Goal: Communication & Community: Share content

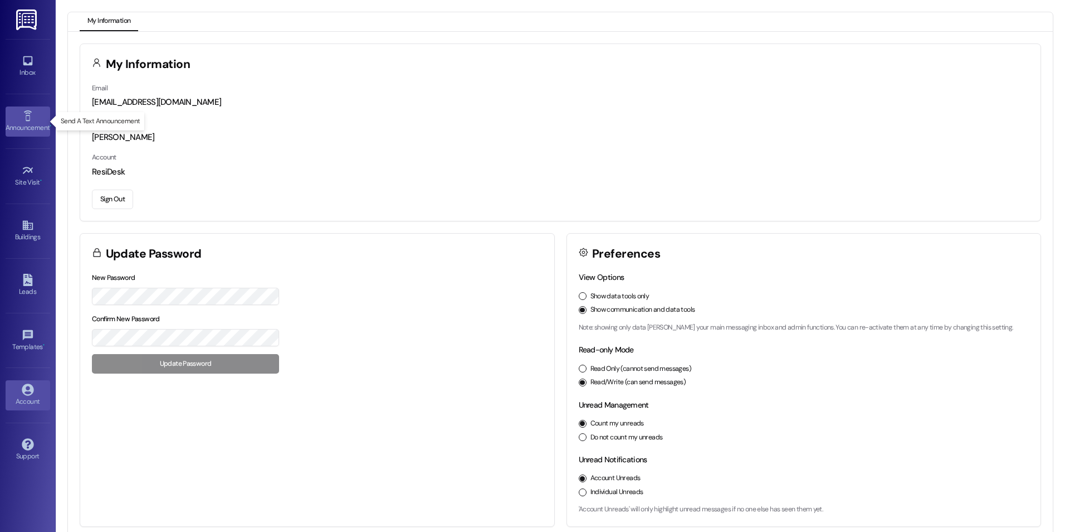
click at [19, 122] on div "Announcement •" at bounding box center [28, 127] width 56 height 11
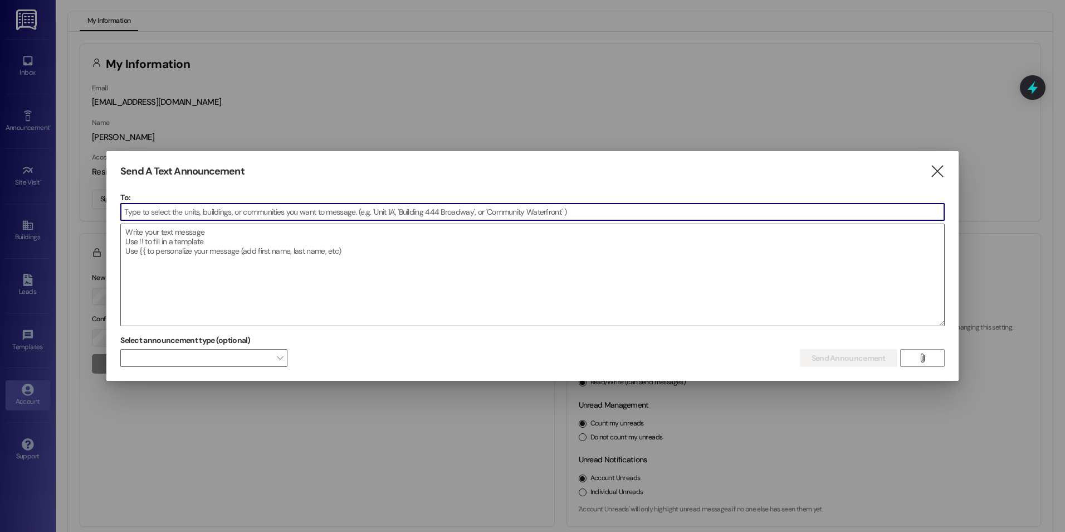
click at [138, 209] on input at bounding box center [533, 211] width 824 height 17
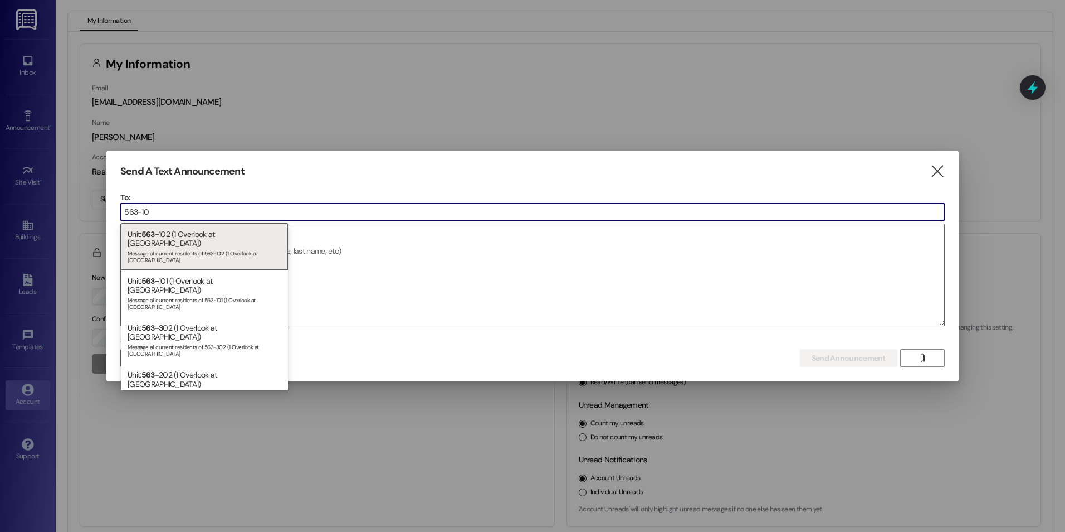
type input "563-101"
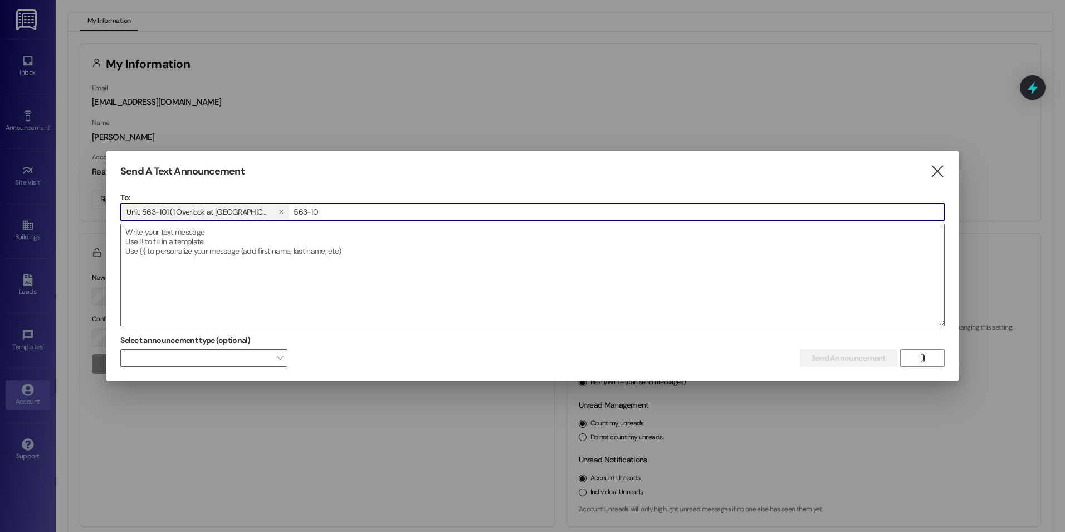
type input "563-102"
type input "563-105"
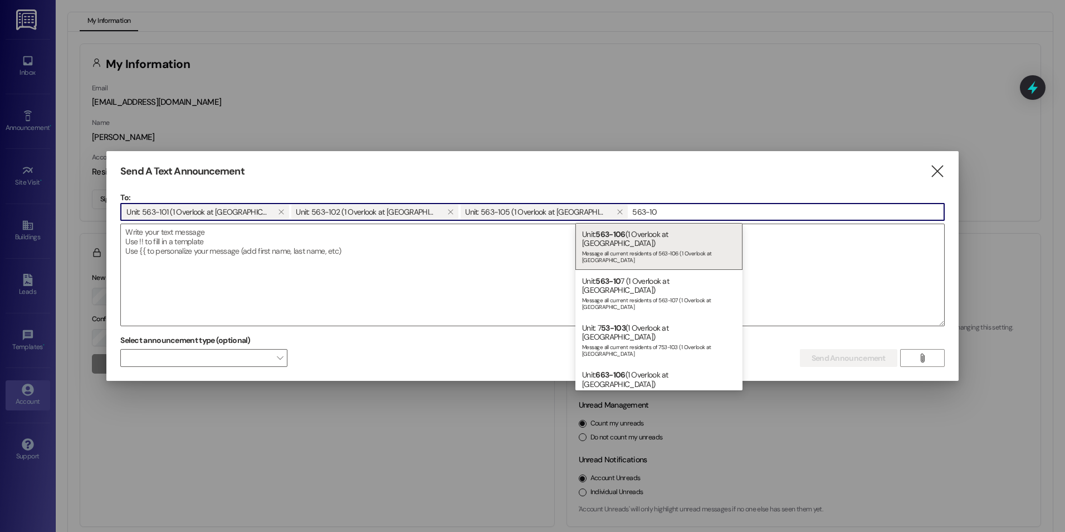
type input "563-106"
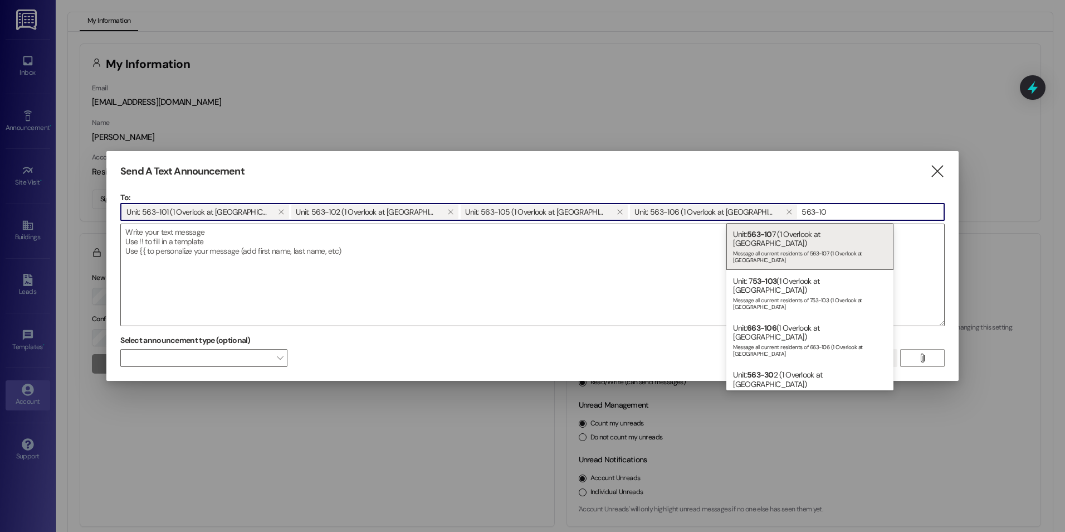
type input "563-107"
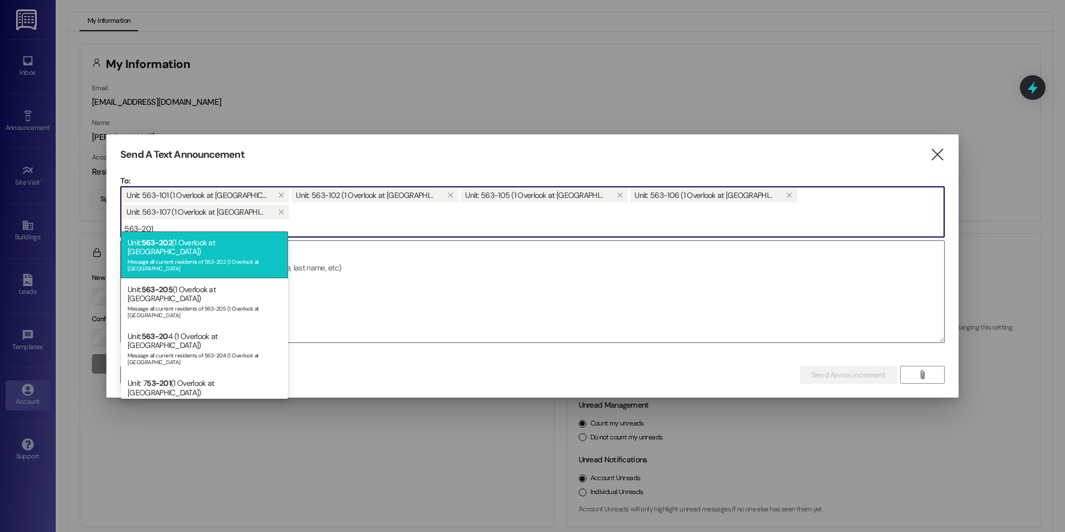
type input "563-201"
click at [157, 243] on span "563-202" at bounding box center [157, 242] width 31 height 10
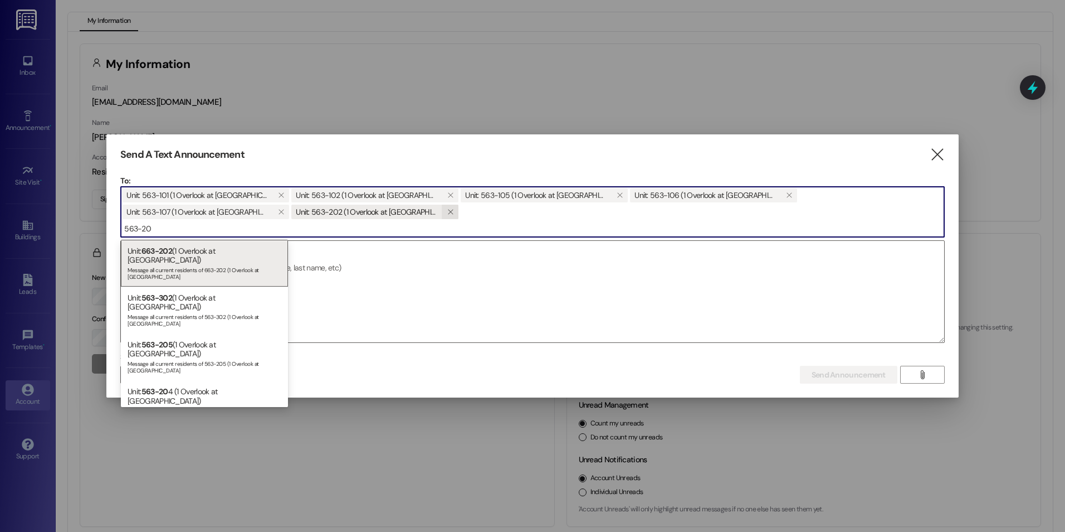
type input "563-203"
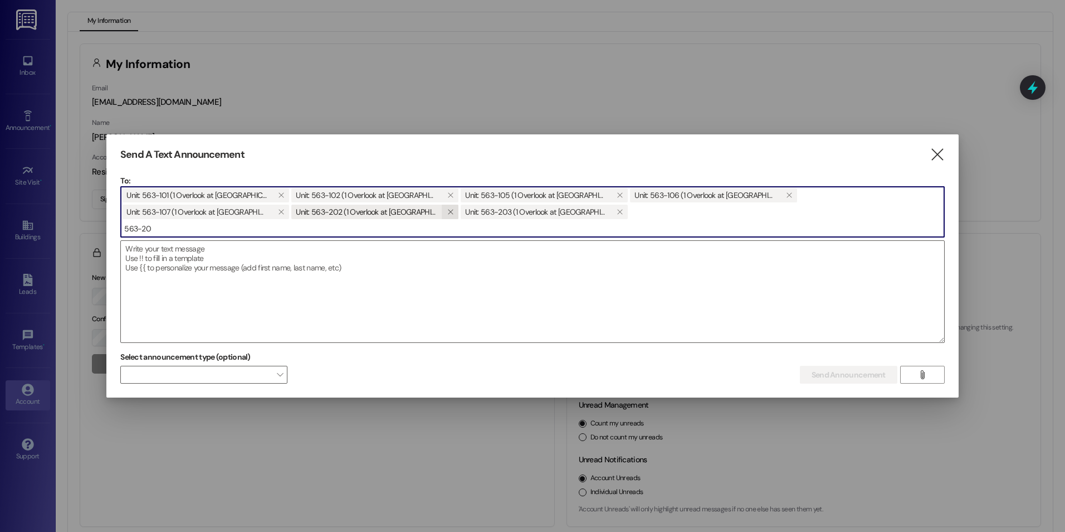
type input "563-204"
type input "563-205"
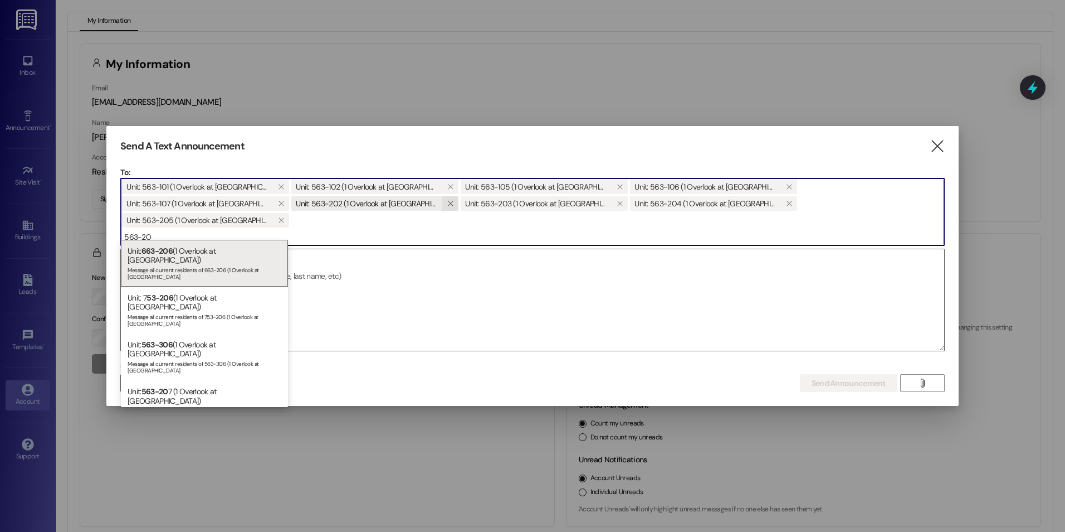
type input "563-207"
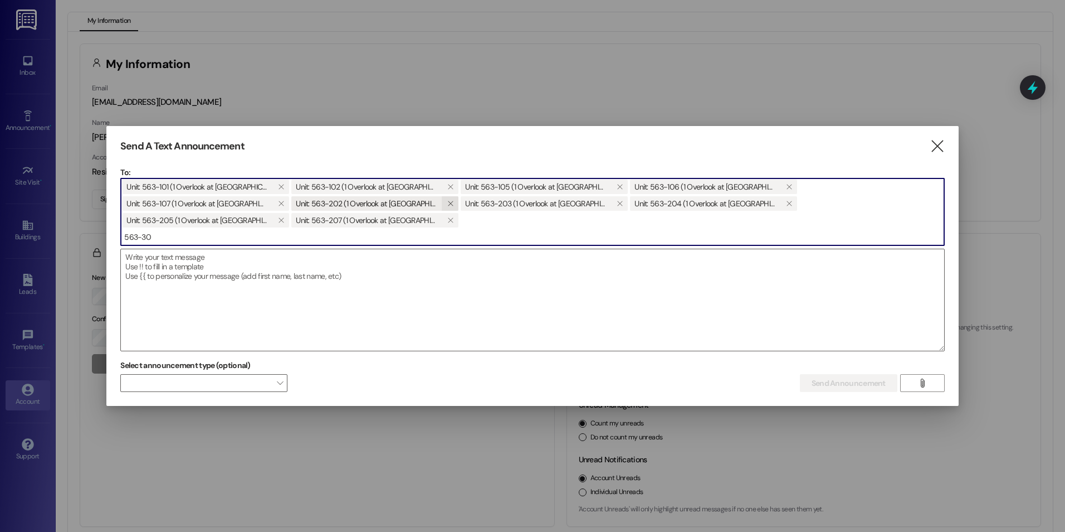
type input "563-301"
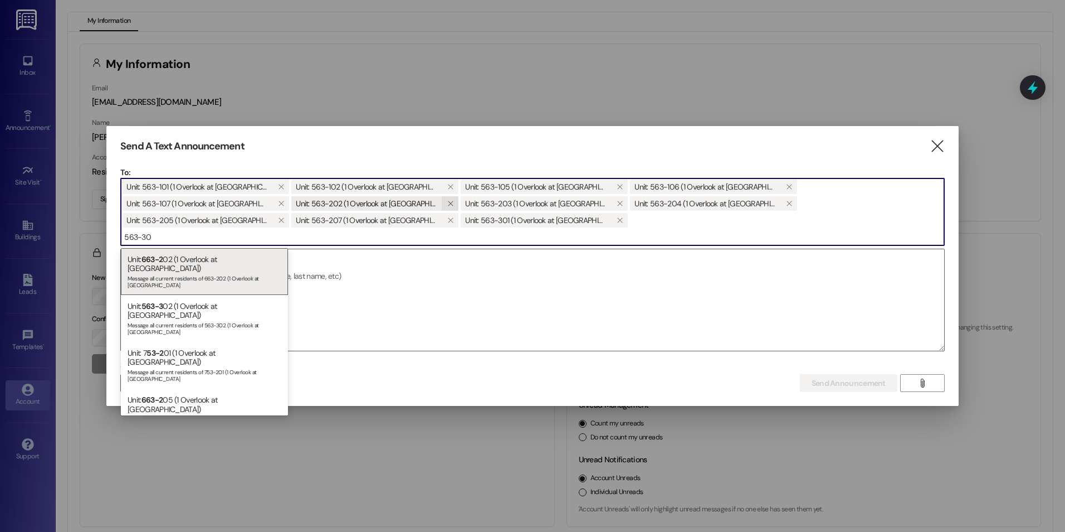
type input "563-302"
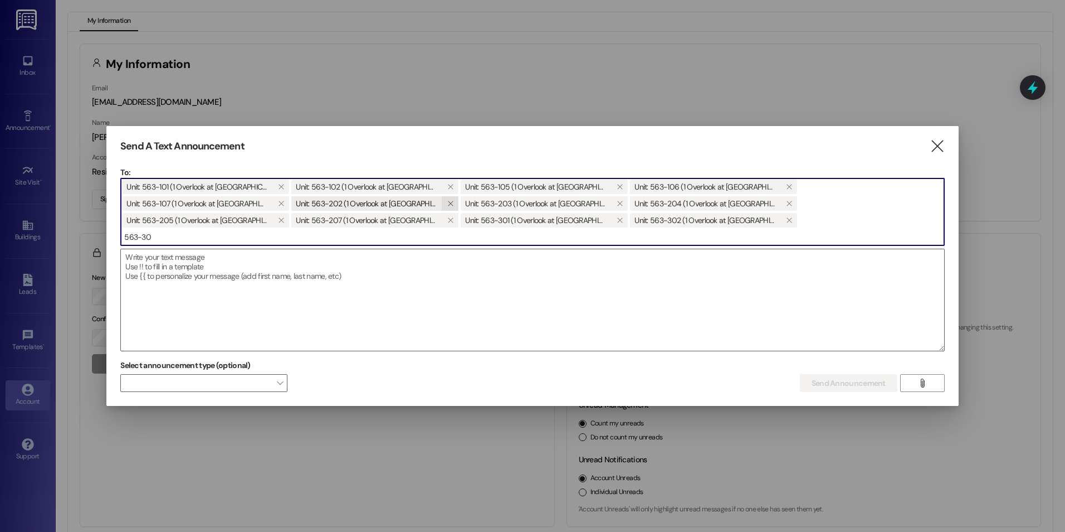
type input "563-303"
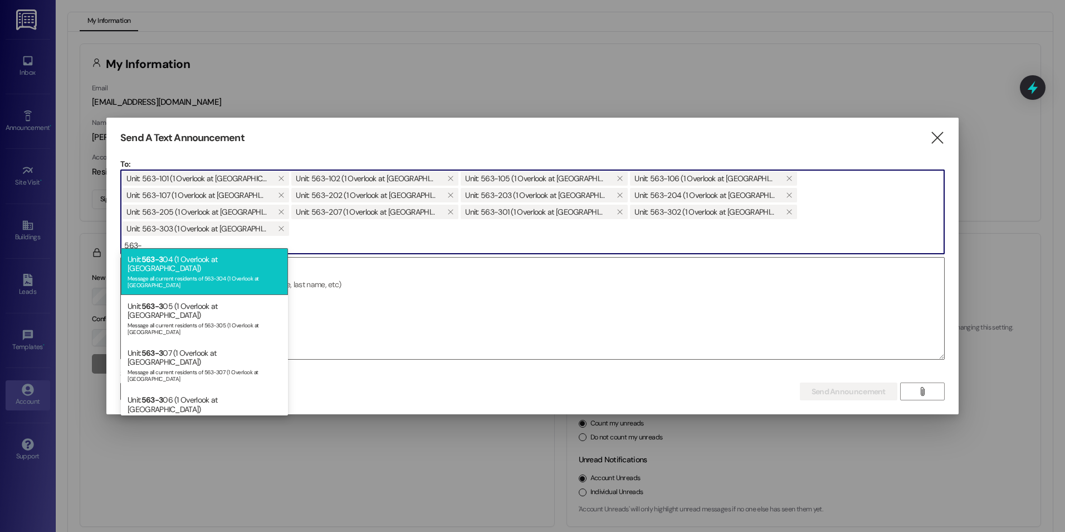
type input "563-"
click at [162, 263] on span "563-3" at bounding box center [153, 259] width 22 height 10
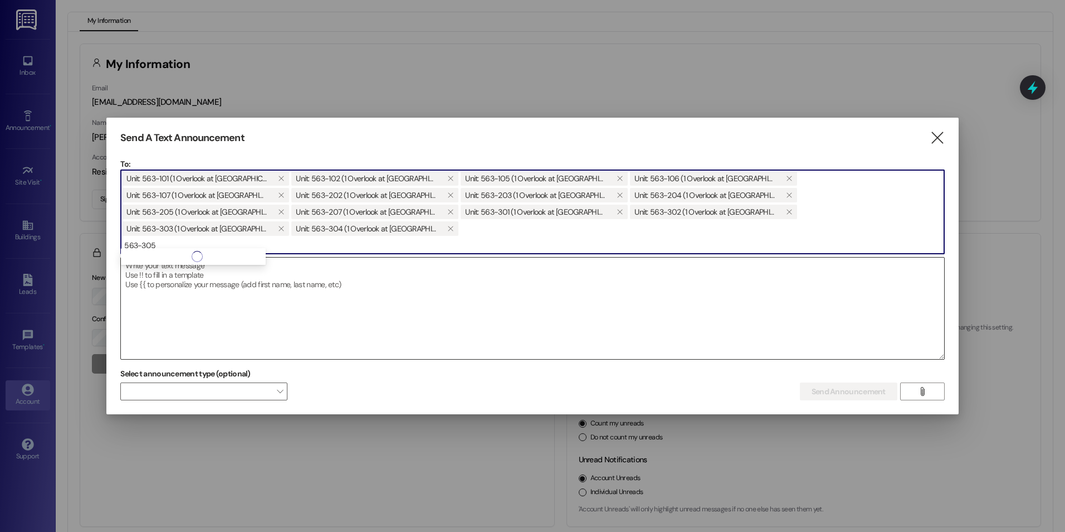
type input "563-305"
type input "563-306"
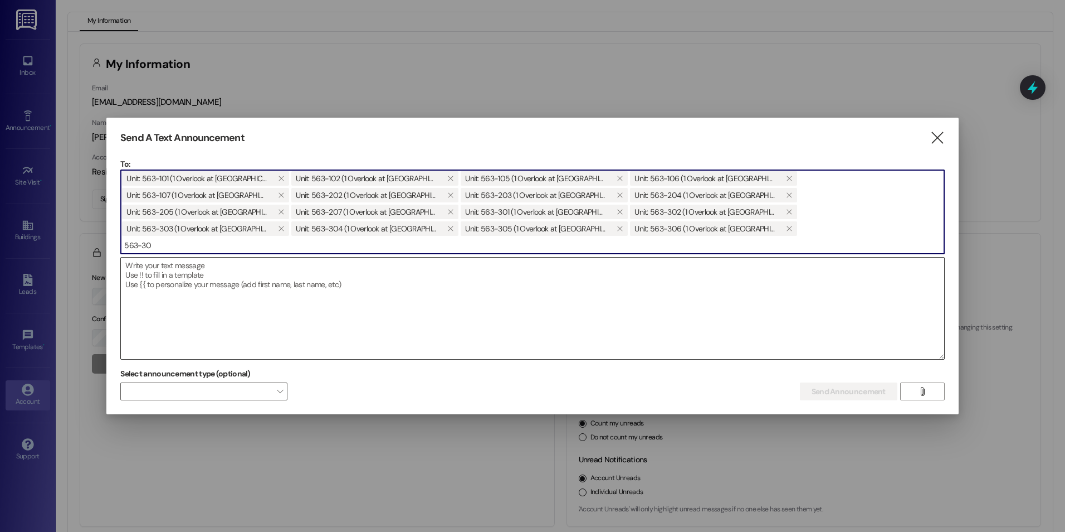
type input "563-307"
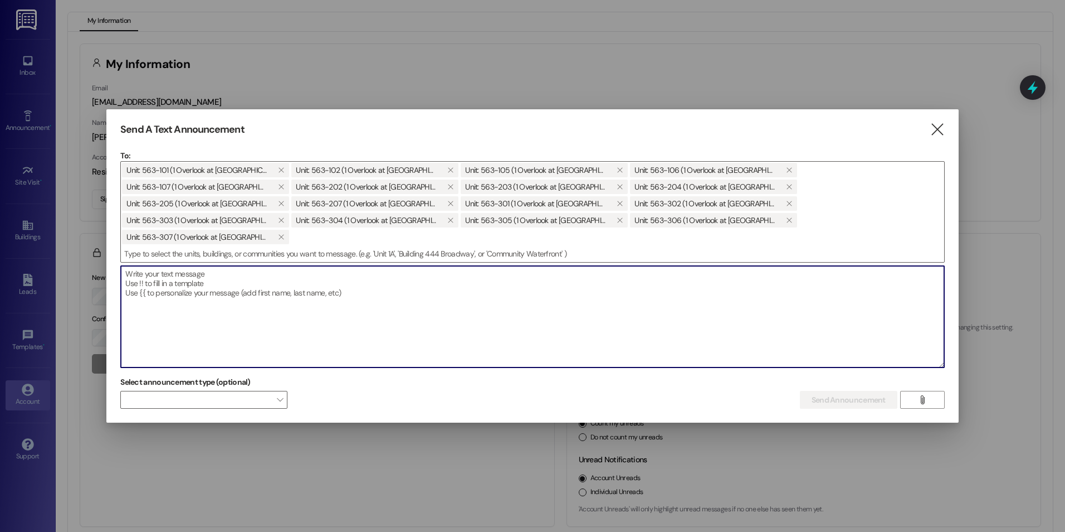
click at [137, 274] on textarea at bounding box center [533, 316] width 824 height 101
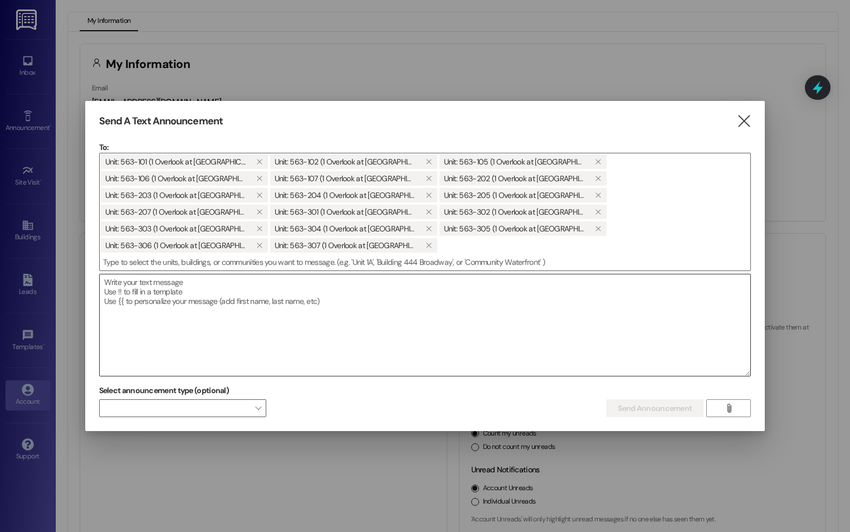
click at [115, 282] on textarea at bounding box center [425, 324] width 651 height 101
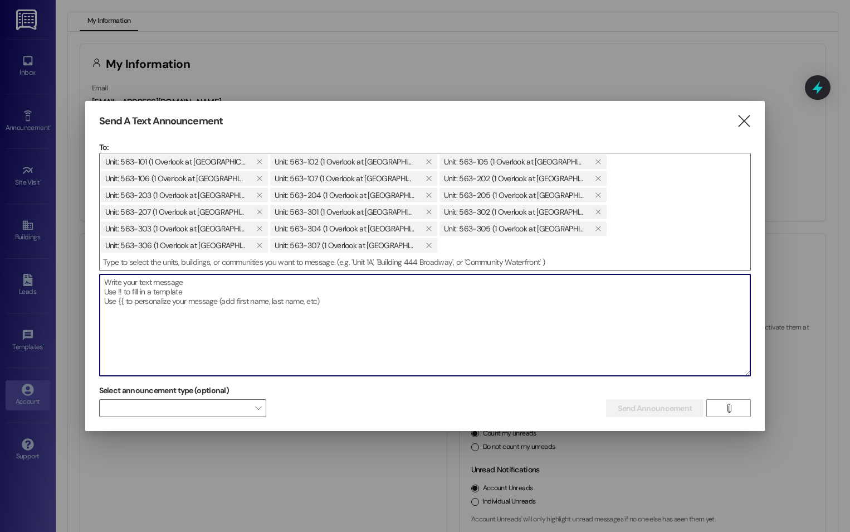
paste textarea "Notice to Residents: Entry & Stairwell Cleaning Dear Residents, We will begin b…"
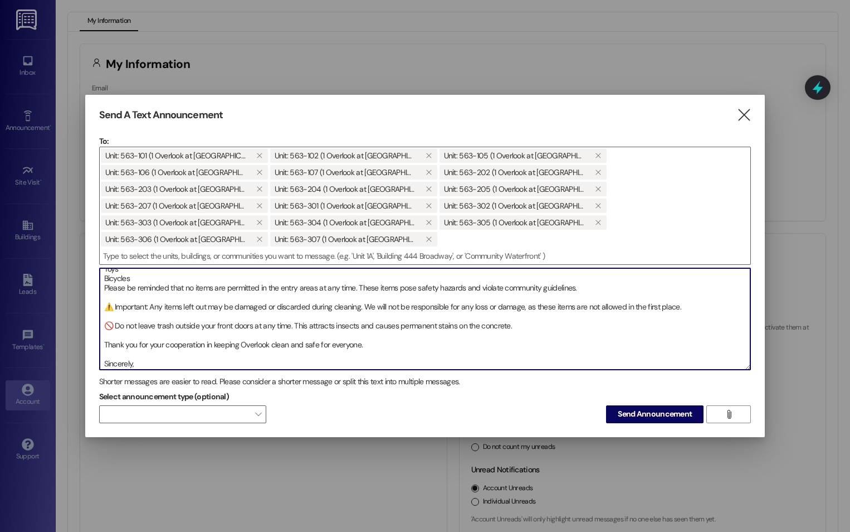
scroll to position [123, 0]
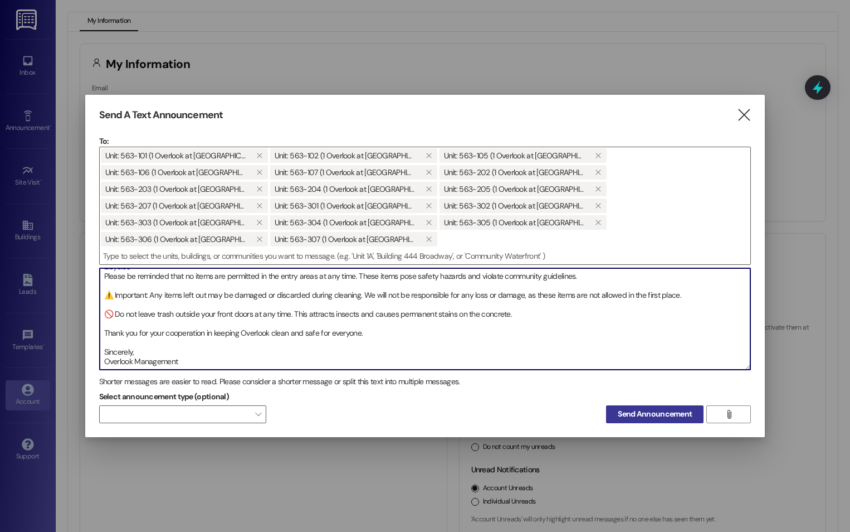
type textarea "Notice to Residents: Entry & Stairwell Cleaning Dear Residents, We will begin b…"
click at [664, 408] on span "Send Announcement" at bounding box center [655, 414] width 74 height 12
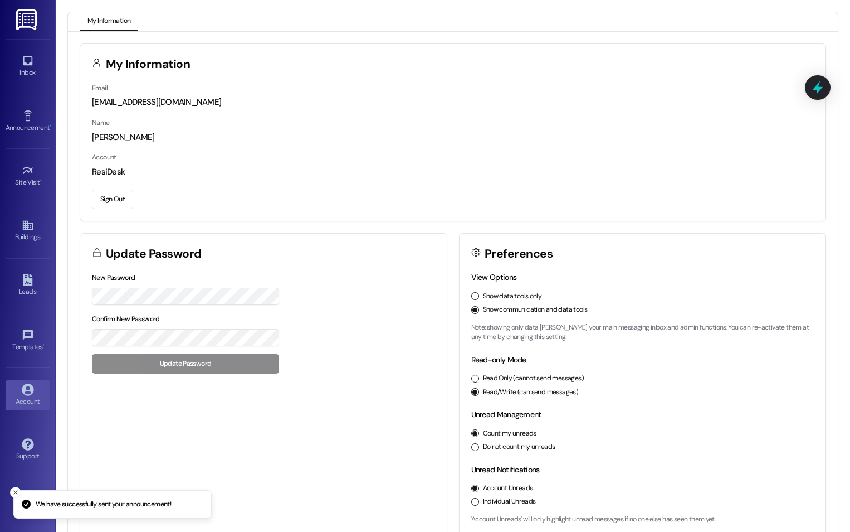
click at [24, 19] on img at bounding box center [27, 19] width 23 height 21
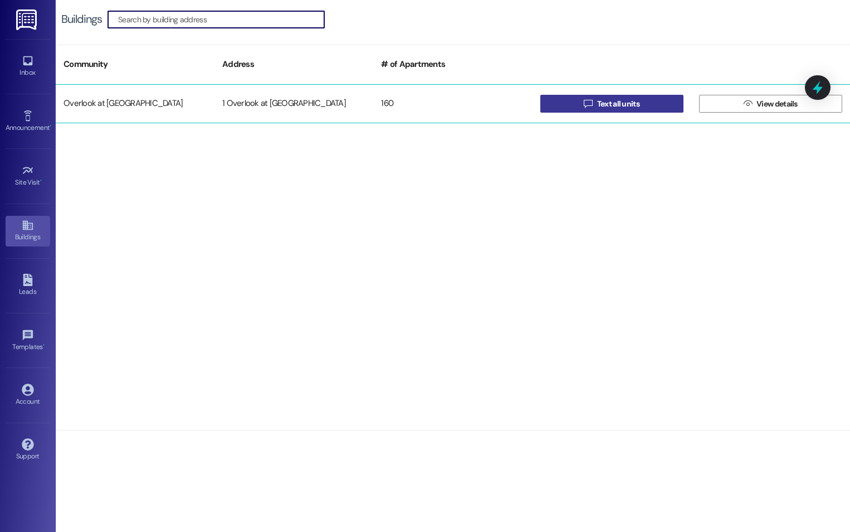
click at [624, 103] on span "Text all units" at bounding box center [618, 104] width 42 height 12
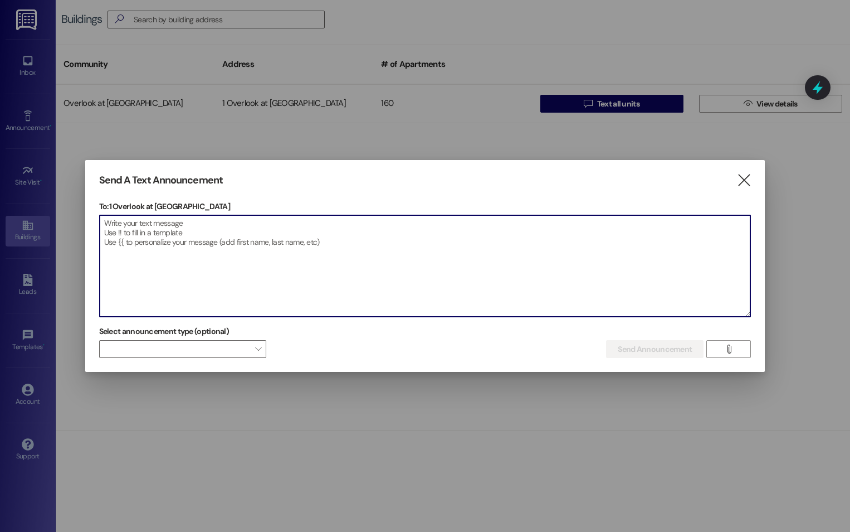
paste textarea "Notice to Residents: Entry & Stairwell Cleaning Dear Residents, We will begin b…"
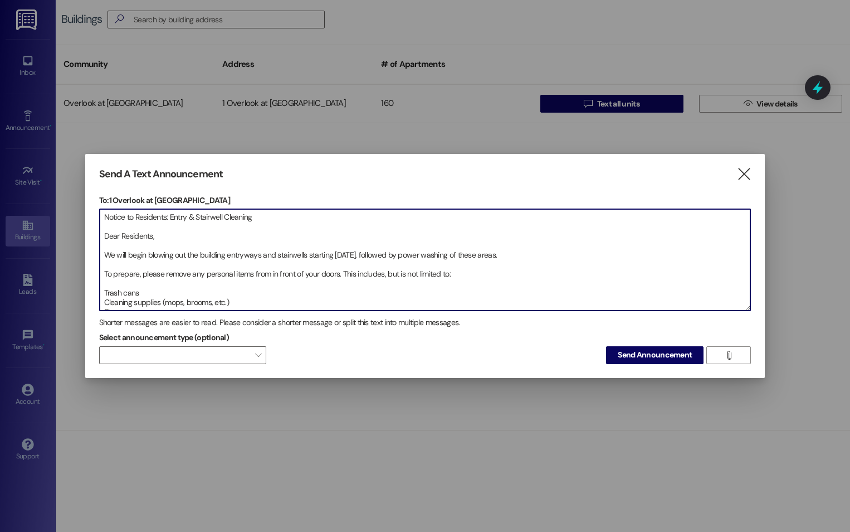
drag, startPoint x: 307, startPoint y: 254, endPoint x: 418, endPoint y: 256, distance: 111.5
click at [418, 256] on textarea "Notice to Residents: Entry & Stairwell Cleaning Dear Residents, We will begin b…" at bounding box center [425, 259] width 651 height 101
click at [343, 274] on textarea "Notice to Residents: Entry & Stairwell Cleaning Dear Residents, We will begin b…" at bounding box center [425, 259] width 651 height 101
click at [336, 277] on textarea "Notice to Residents: Entry & Stairwell Cleaning Dear Residents, We will begin b…" at bounding box center [425, 259] width 651 height 101
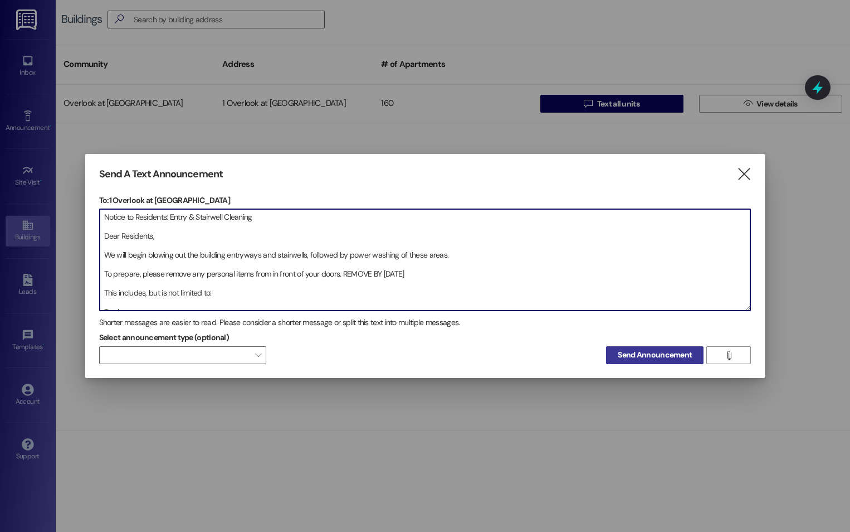
type textarea "Notice to Residents: Entry & Stairwell Cleaning Dear Residents, We will begin b…"
click at [650, 353] on span "Send Announcement" at bounding box center [655, 355] width 74 height 12
